Goal: Task Accomplishment & Management: Manage account settings

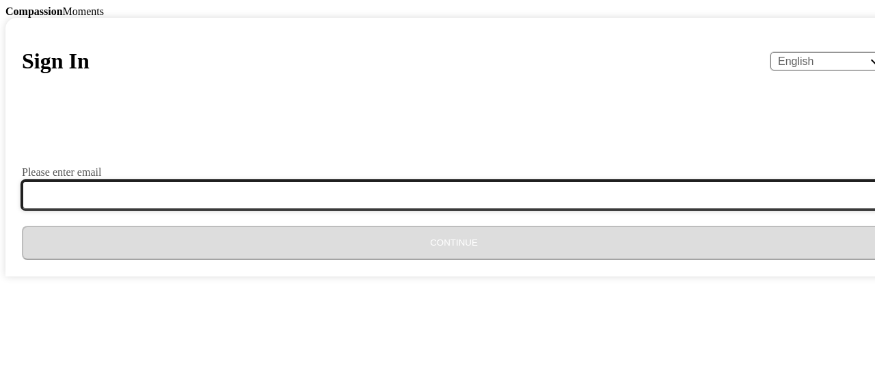
click at [487, 209] on input "Please enter email" at bounding box center [462, 195] width 881 height 29
type input "[EMAIL_ADDRESS][DOMAIN_NAME]"
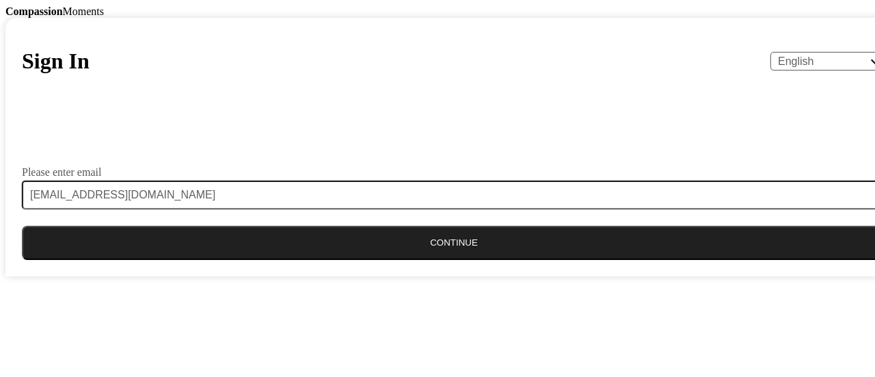
click at [417, 260] on button "Continue" at bounding box center [454, 243] width 864 height 34
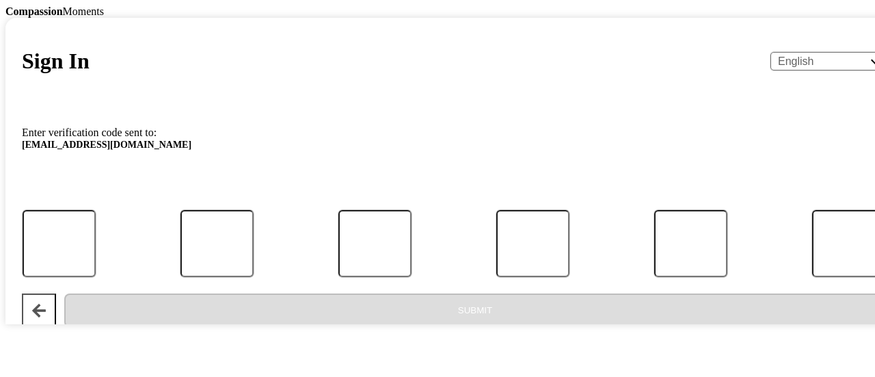
click at [468, 202] on div at bounding box center [454, 185] width 864 height 34
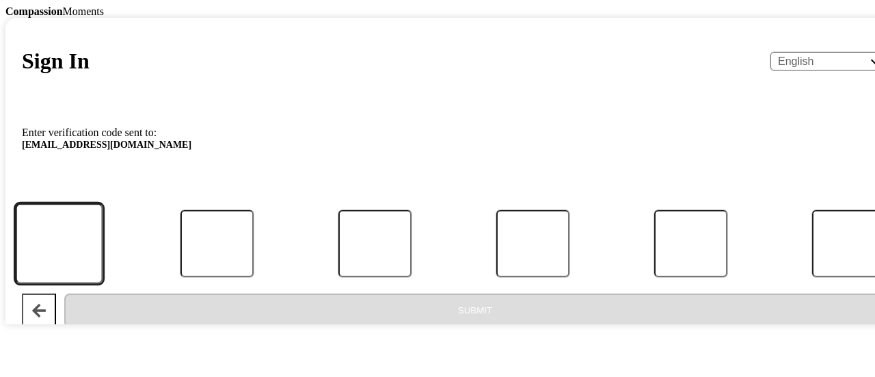
click at [103, 283] on input "Code" at bounding box center [59, 243] width 88 height 80
type input "1"
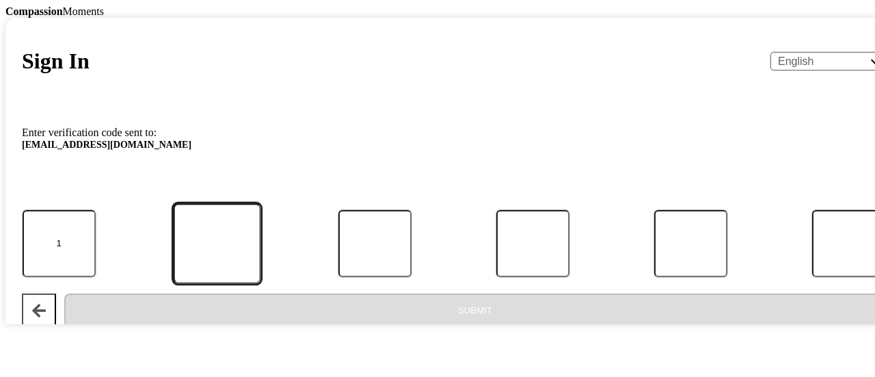
type input "9"
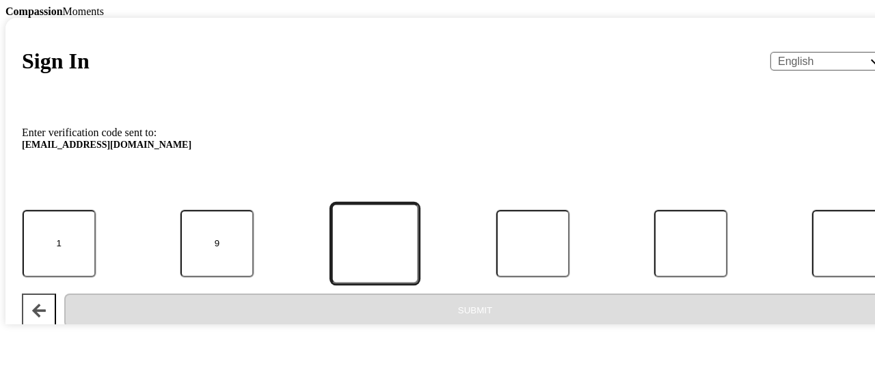
type input "0"
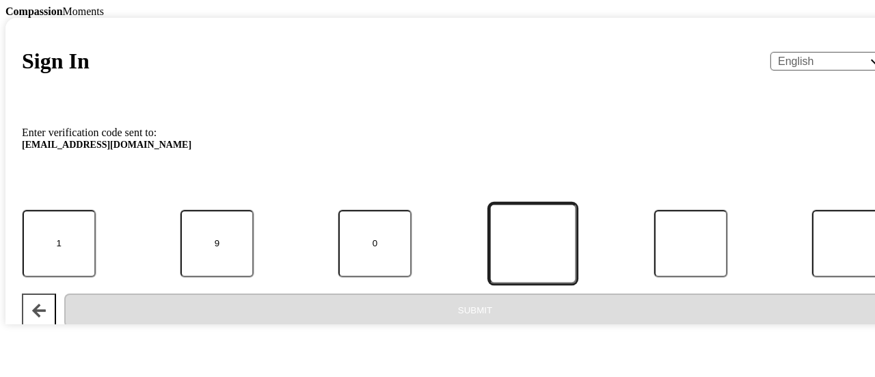
type input "4"
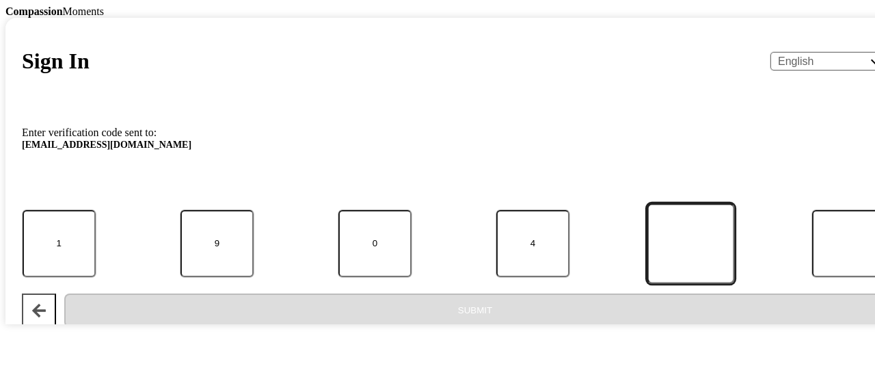
type input "2"
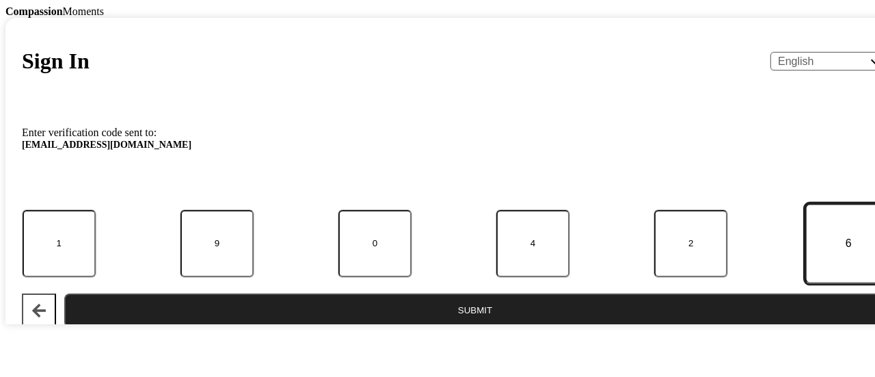
type input "6"
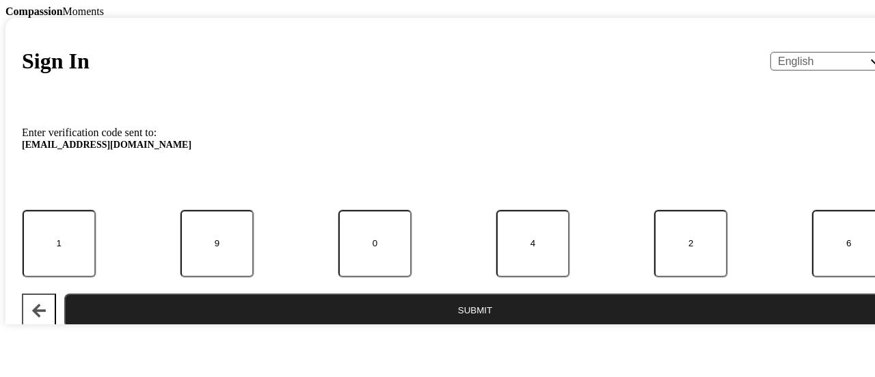
click at [353, 328] on button "Submit" at bounding box center [475, 310] width 822 height 34
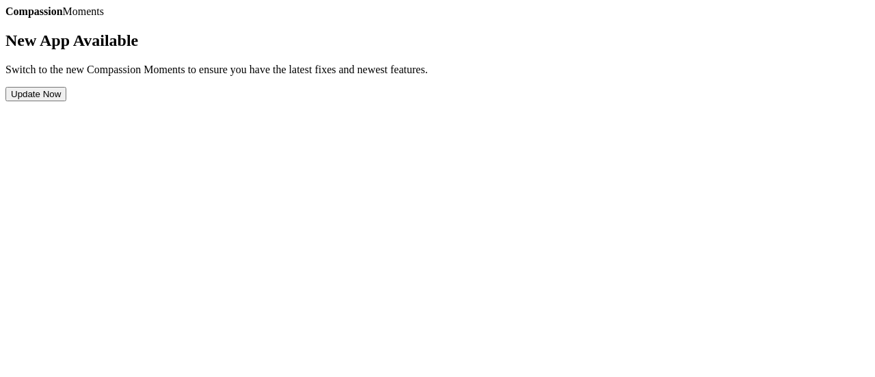
click at [66, 101] on button "Update Now" at bounding box center [35, 94] width 61 height 14
